Goal: Information Seeking & Learning: Learn about a topic

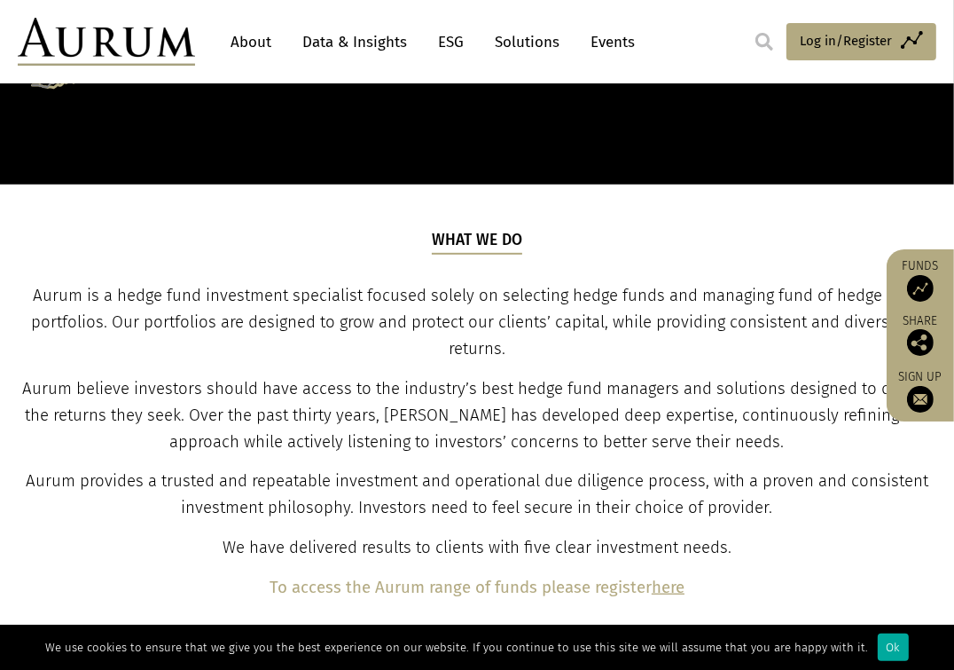
scroll to position [532, 0]
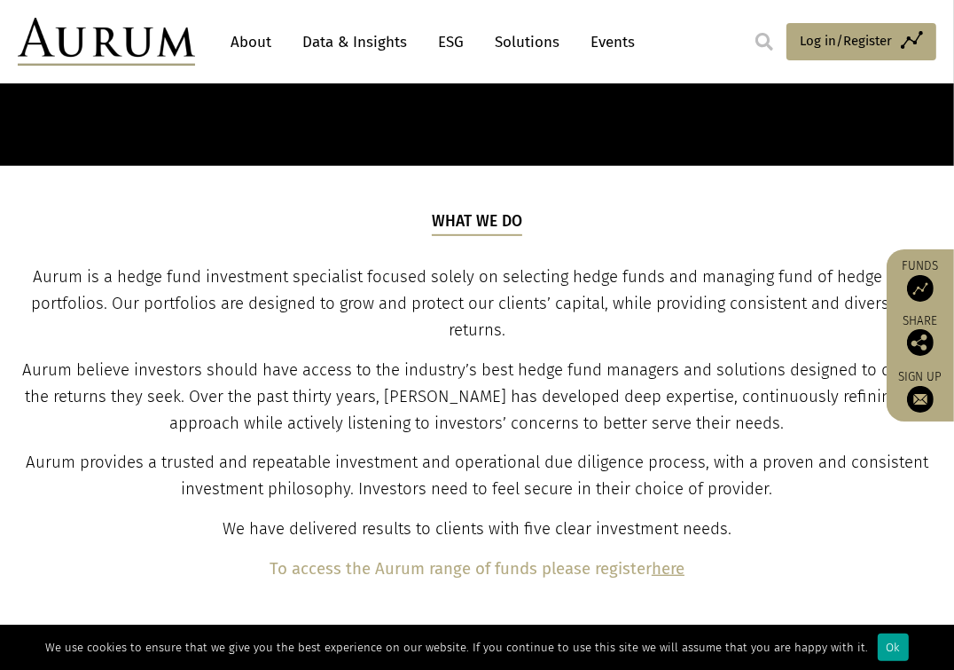
click at [885, 647] on div "Ok" at bounding box center [893, 646] width 31 height 27
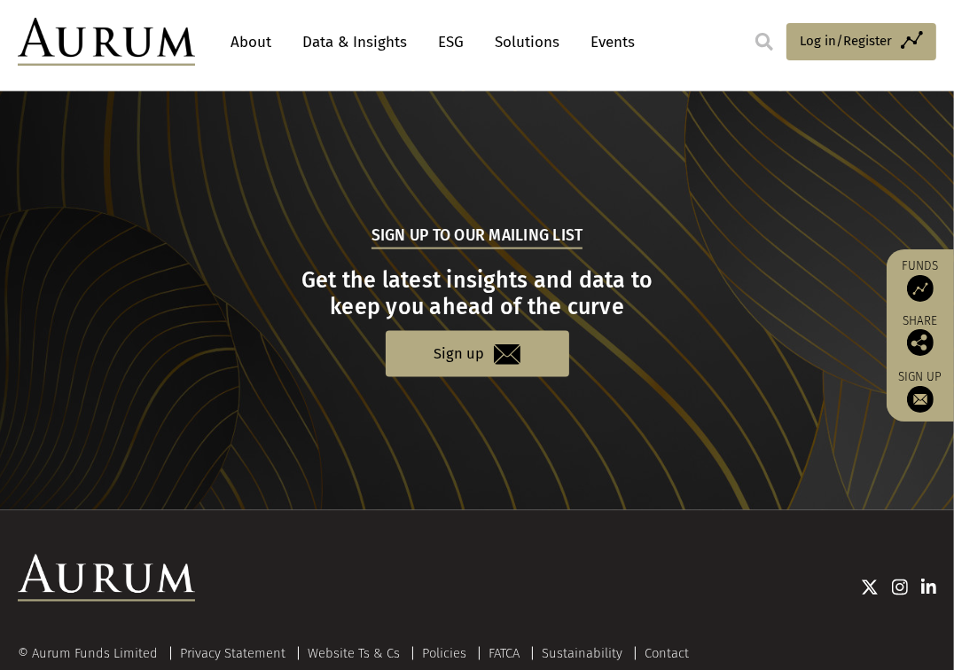
scroll to position [1840, 0]
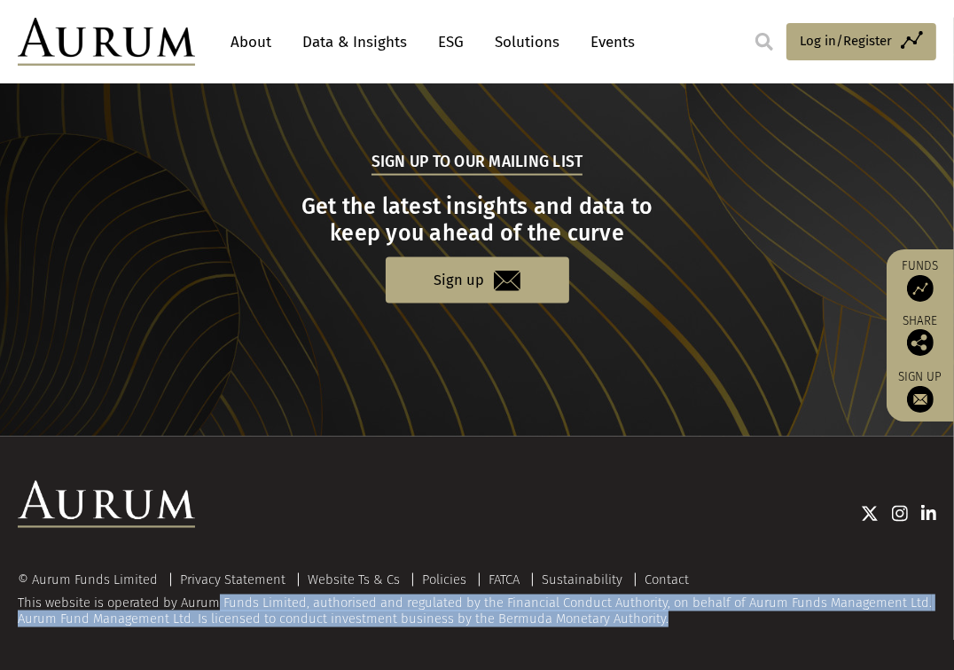
drag, startPoint x: 181, startPoint y: 605, endPoint x: 685, endPoint y: 615, distance: 503.9
click at [685, 615] on div "© Aurum Funds Limited Privacy Statement Website Ts & Cs Policies FATCA Sustaina…" at bounding box center [477, 599] width 919 height 54
copy div "Aurum Funds Limited, authorised and regulated by the Financial Conduct Authorit…"
click at [246, 45] on link "About" at bounding box center [251, 42] width 59 height 33
click at [331, 48] on link "Data & Insights" at bounding box center [355, 42] width 122 height 33
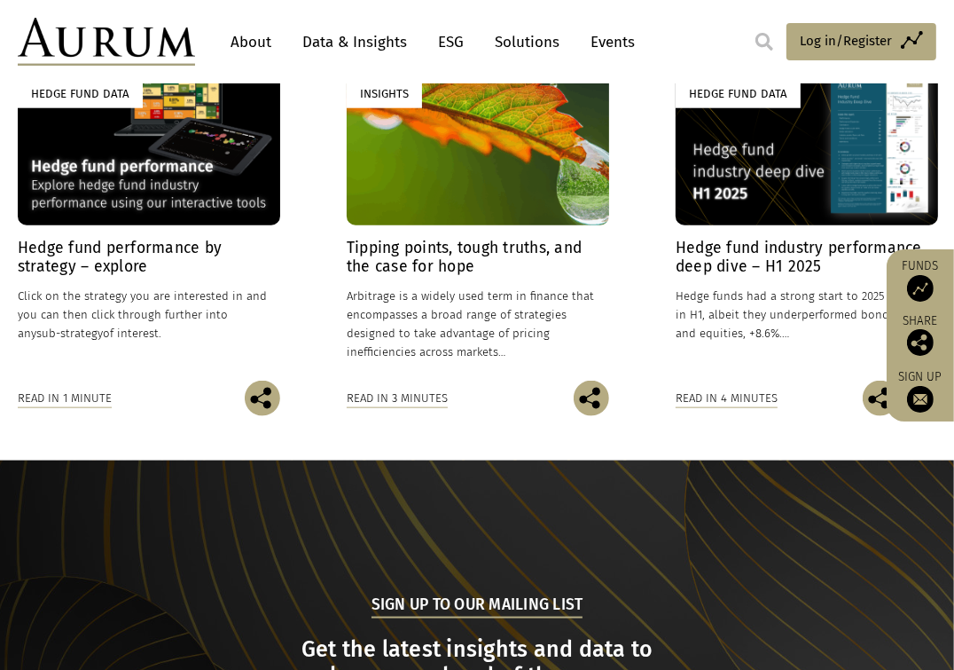
scroll to position [1042, 0]
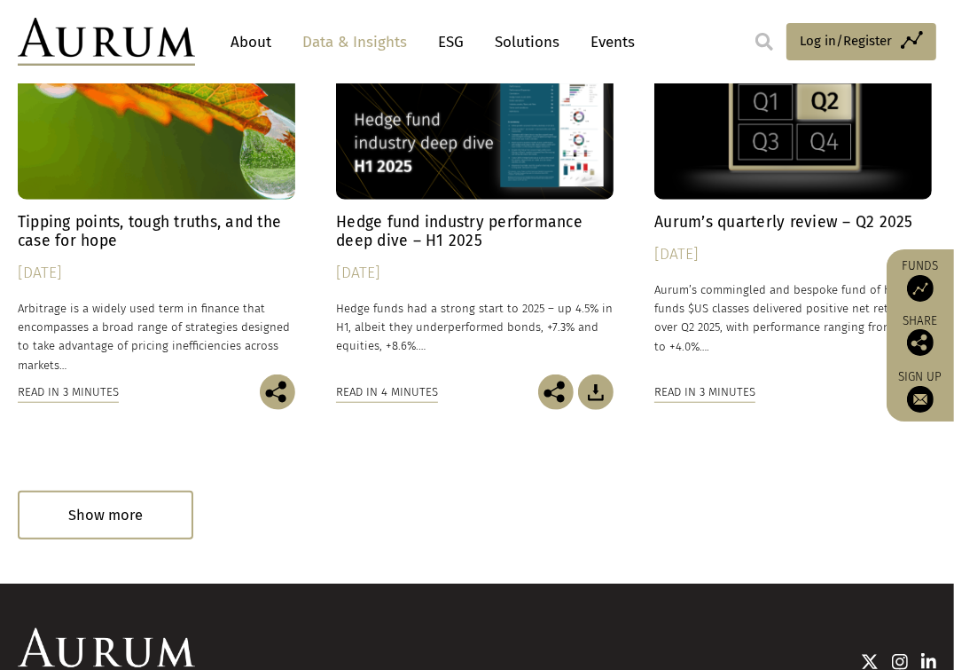
scroll to position [1190, 0]
